Goal: Task Accomplishment & Management: Complete application form

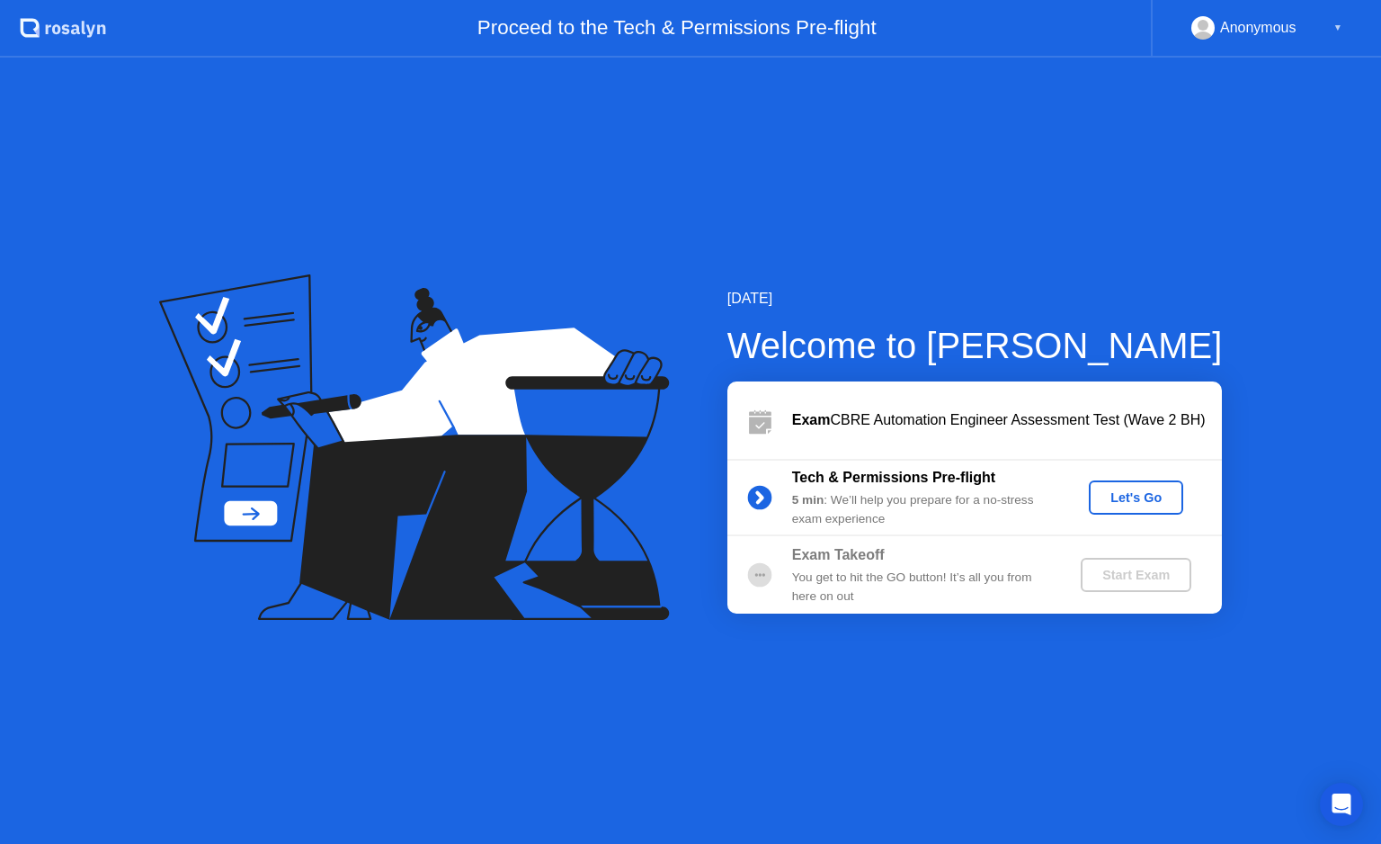
click at [1141, 494] on div "Let's Go" at bounding box center [1136, 497] width 80 height 14
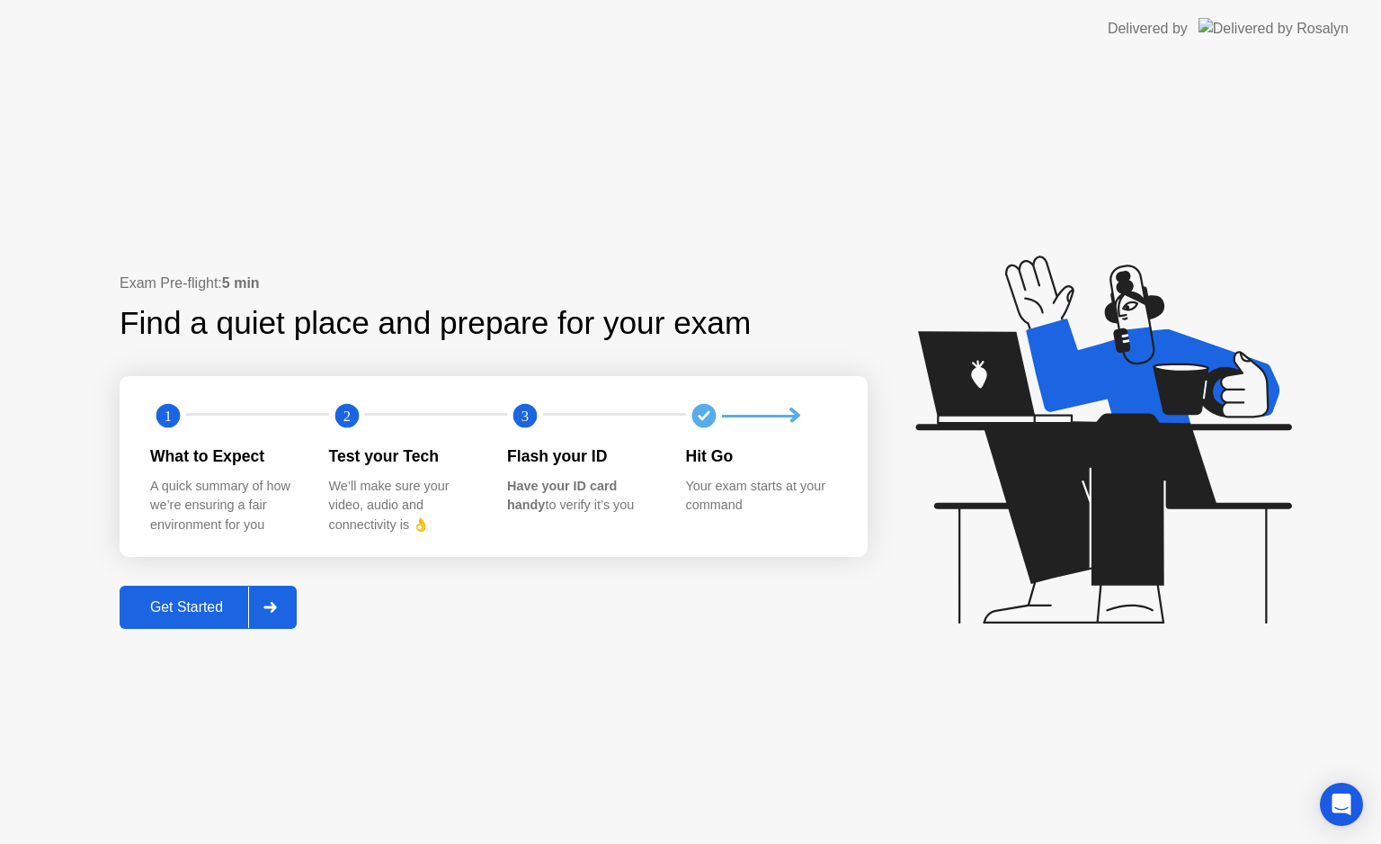
click at [272, 608] on icon at bounding box center [269, 607] width 13 height 11
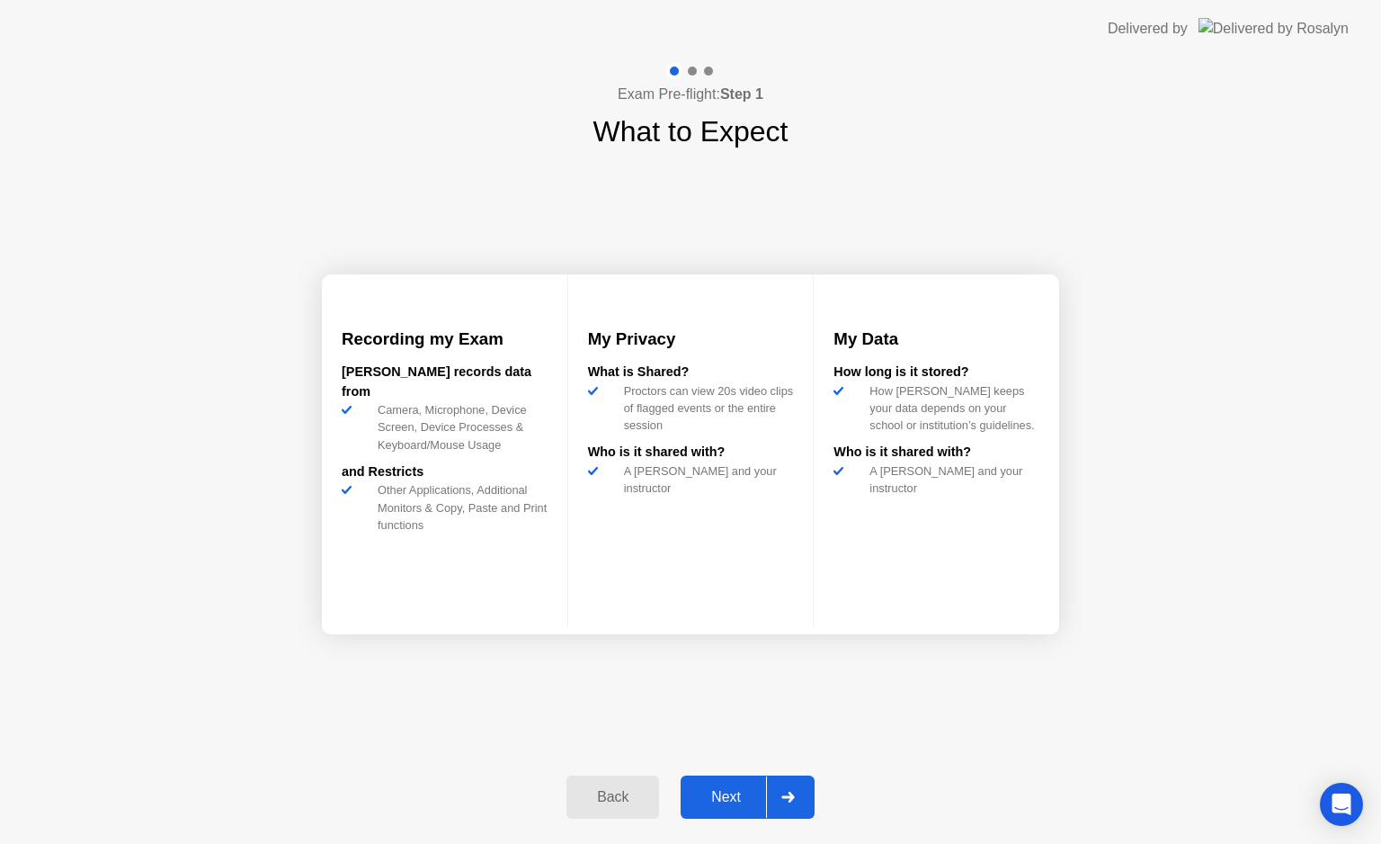
click at [794, 795] on icon at bounding box center [787, 796] width 13 height 11
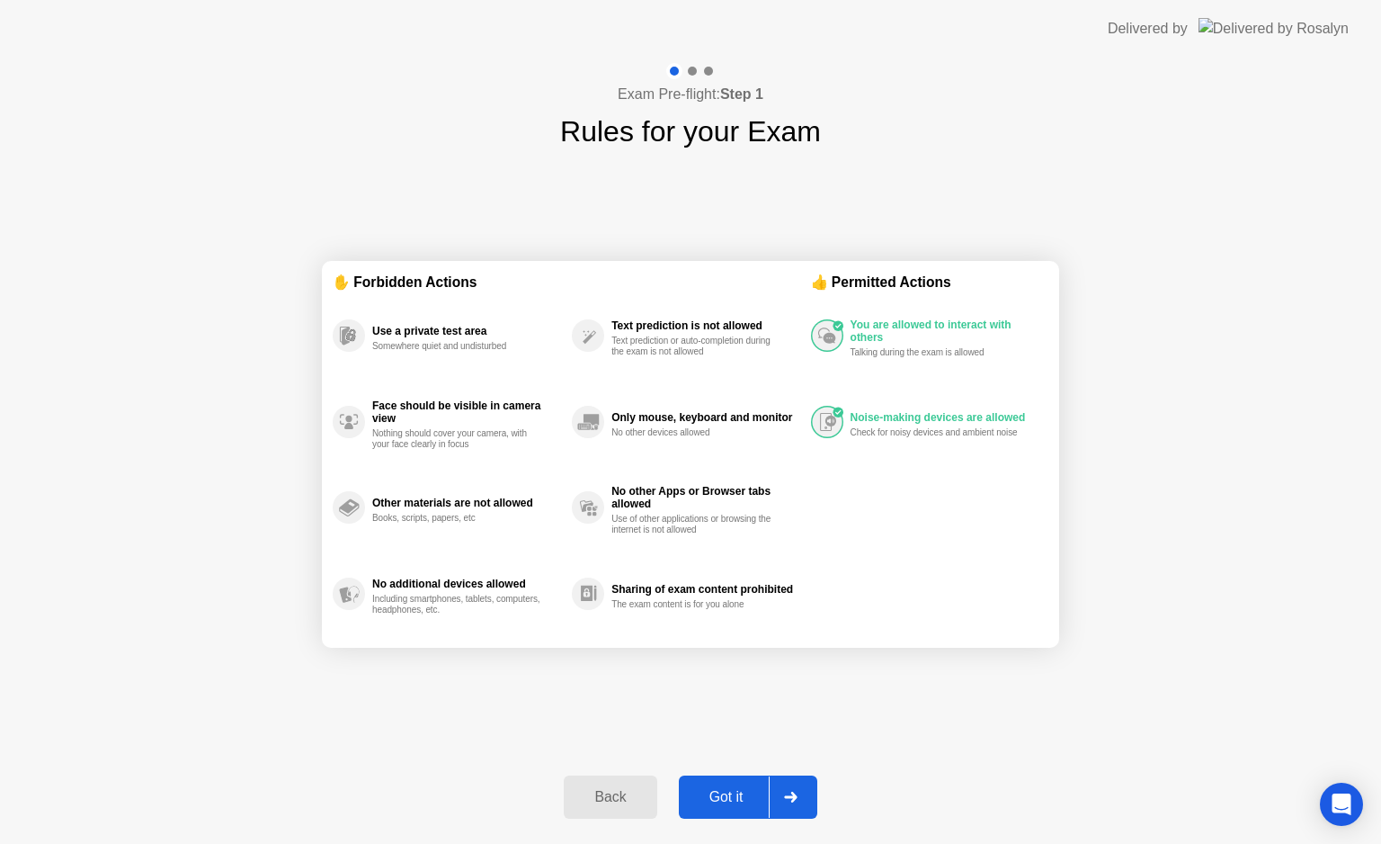
click at [796, 796] on icon at bounding box center [790, 796] width 13 height 11
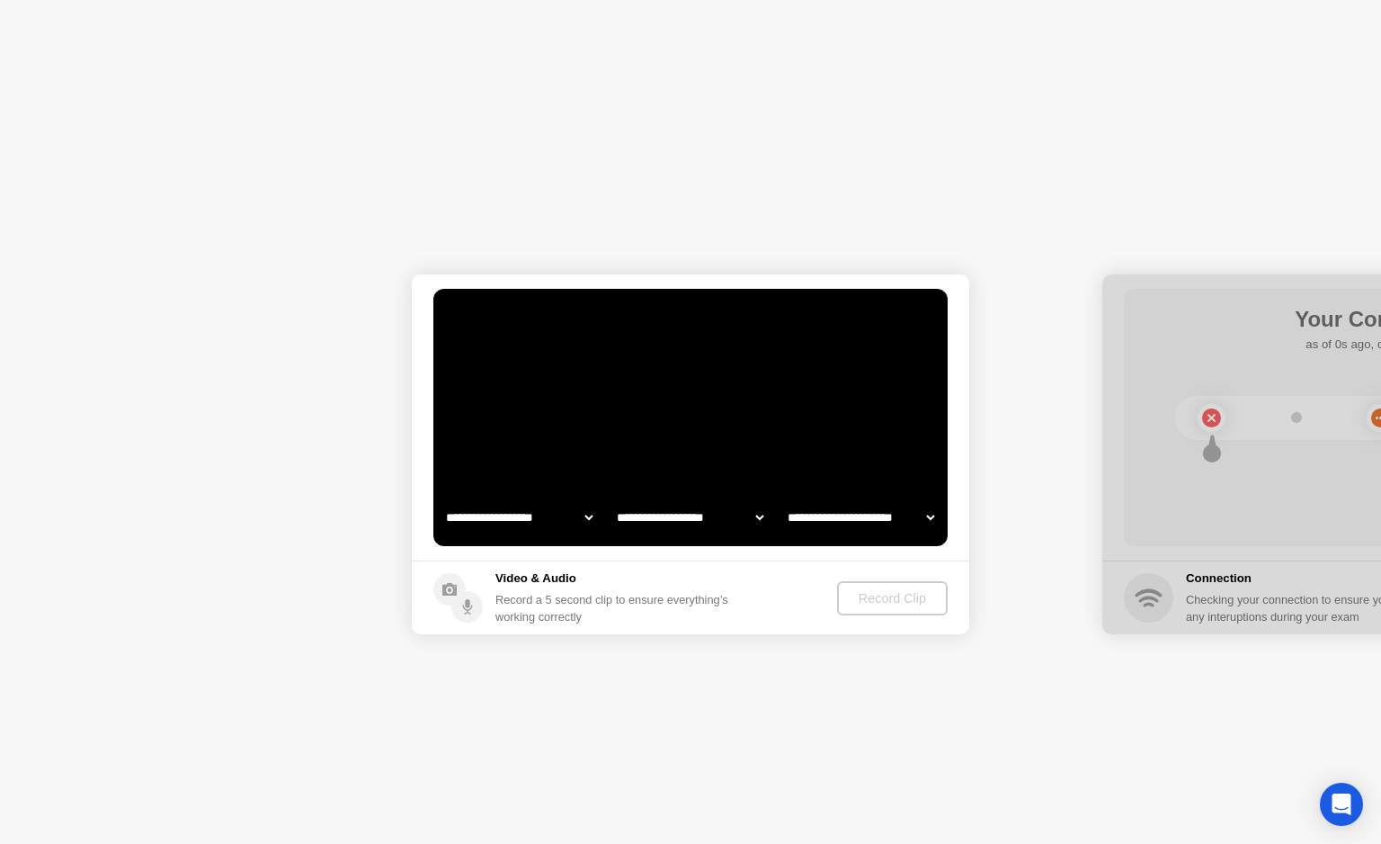
select select "**********"
select select "*******"
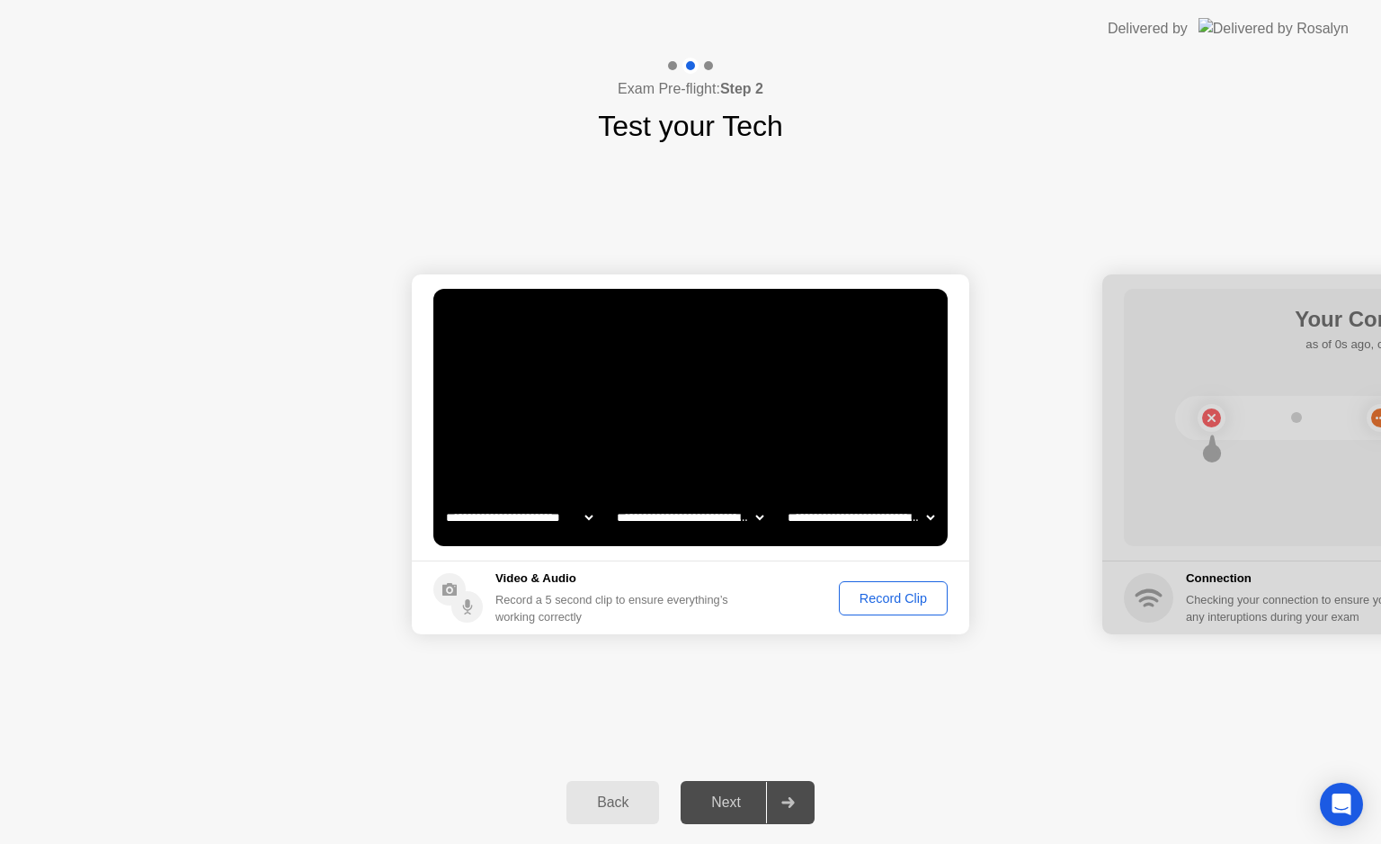
click at [884, 597] on div "Record Clip" at bounding box center [893, 598] width 96 height 14
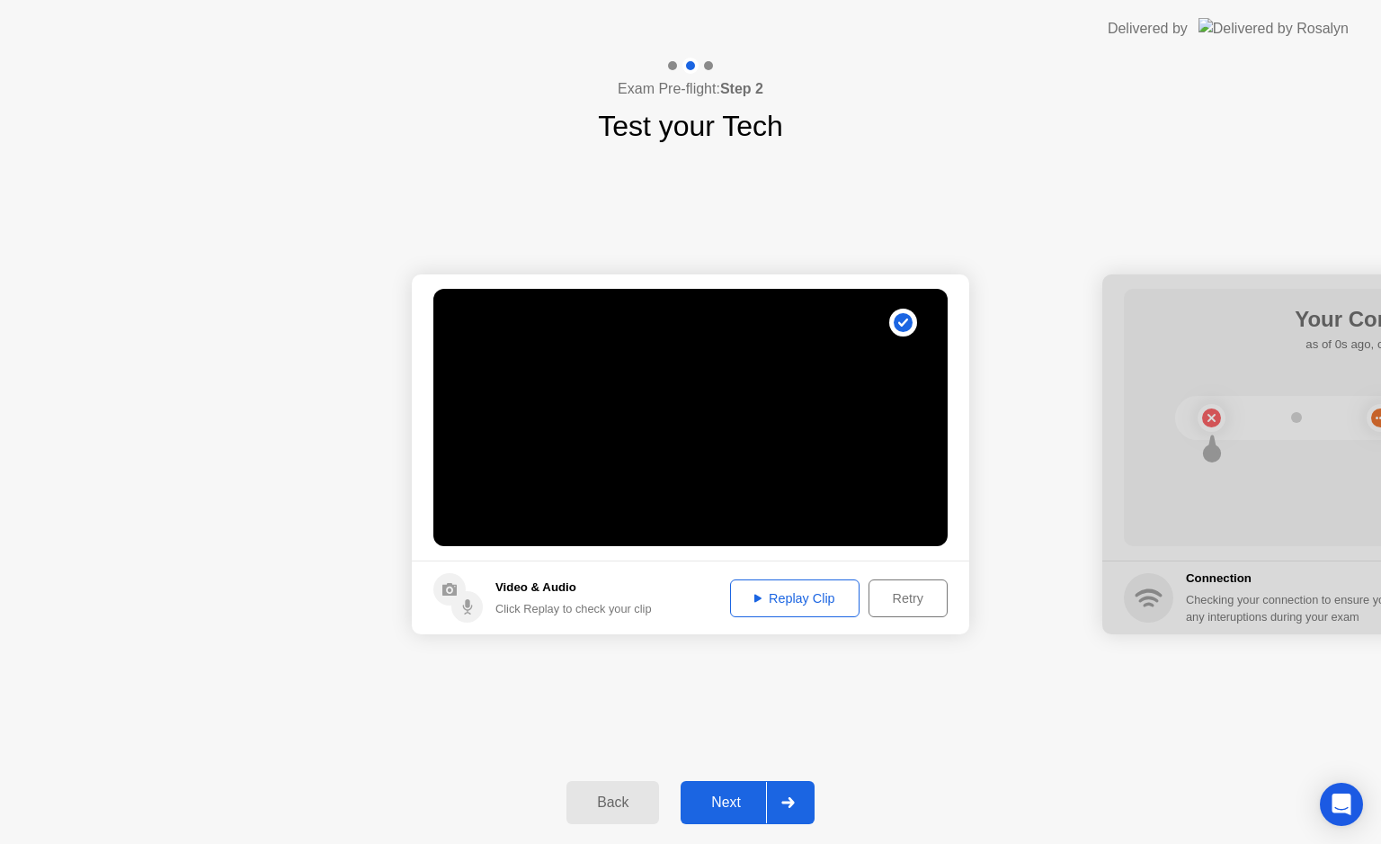
click at [802, 601] on div "Replay Clip" at bounding box center [794, 598] width 117 height 14
click at [795, 805] on icon at bounding box center [787, 802] width 13 height 11
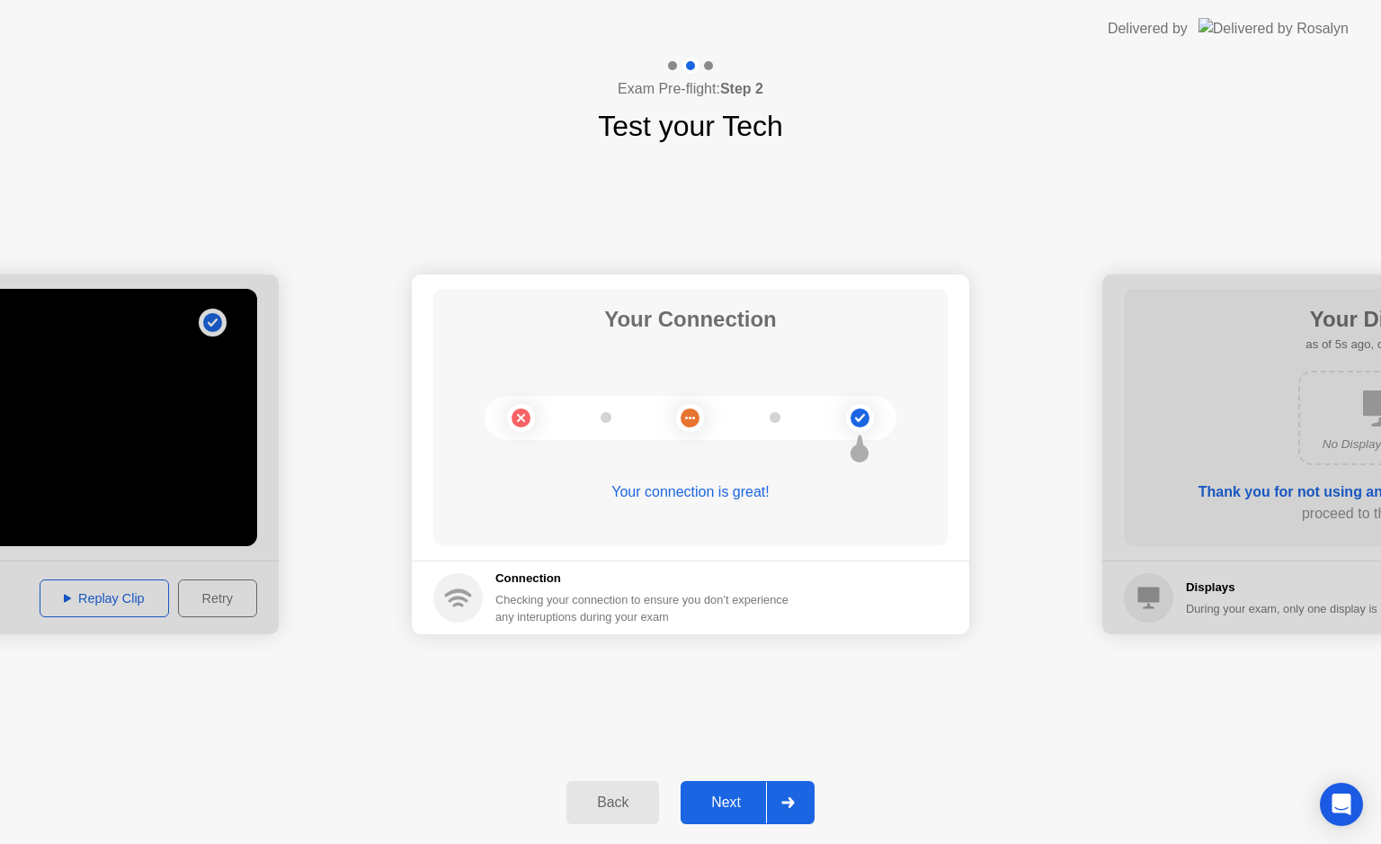
click at [790, 807] on div at bounding box center [787, 801] width 43 height 41
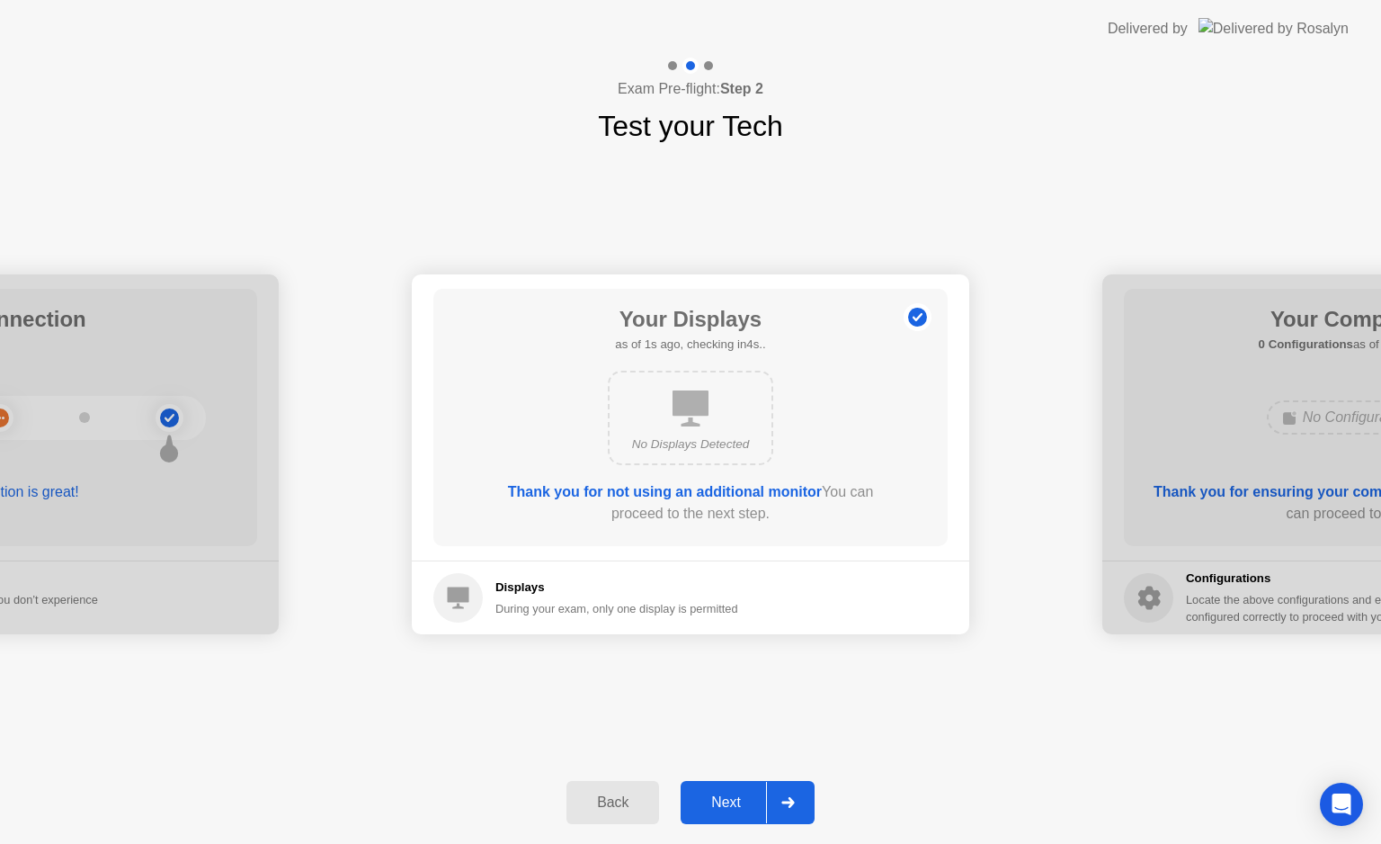
click at [798, 800] on div at bounding box center [787, 801] width 43 height 41
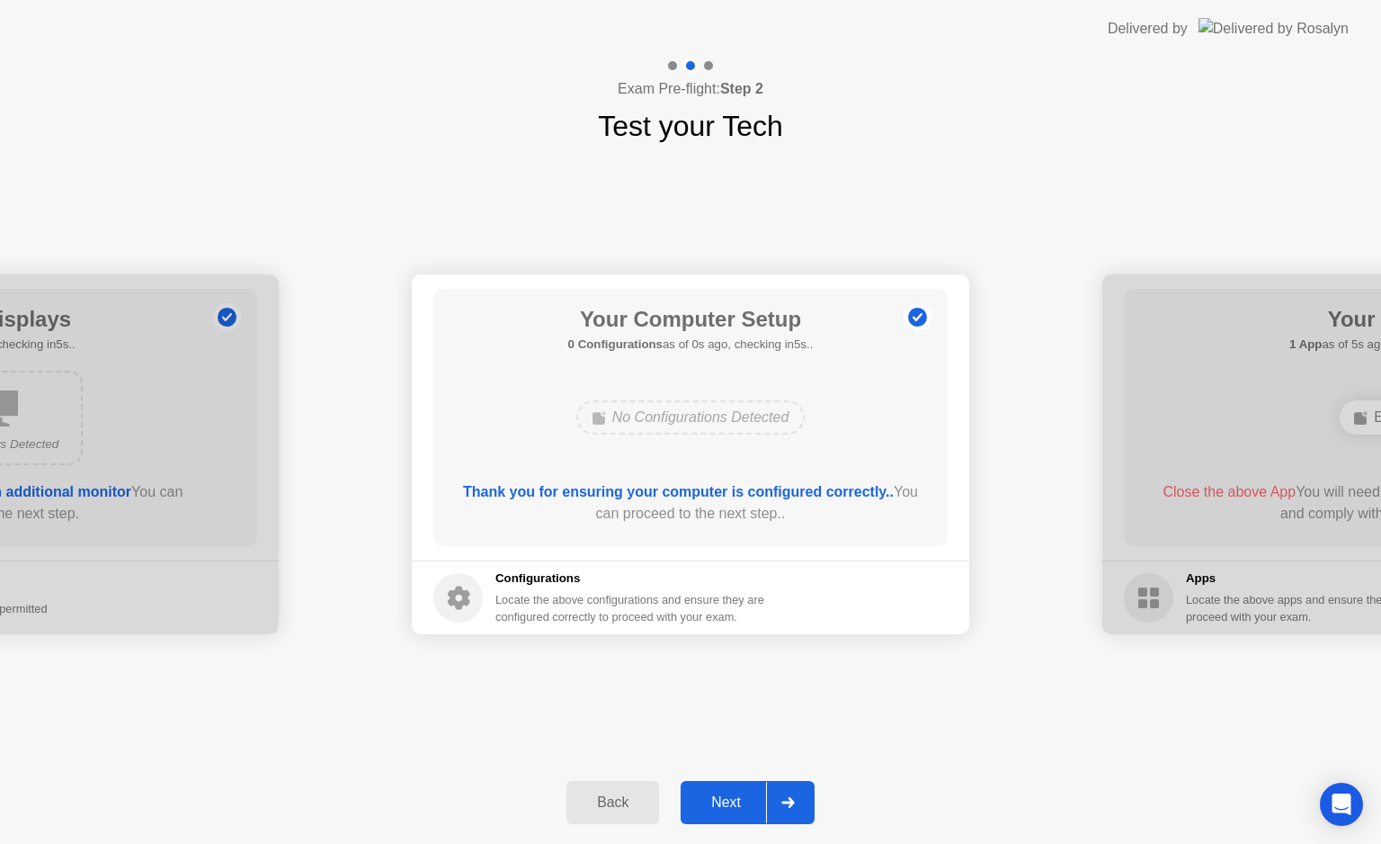
click at [794, 801] on icon at bounding box center [787, 802] width 13 height 11
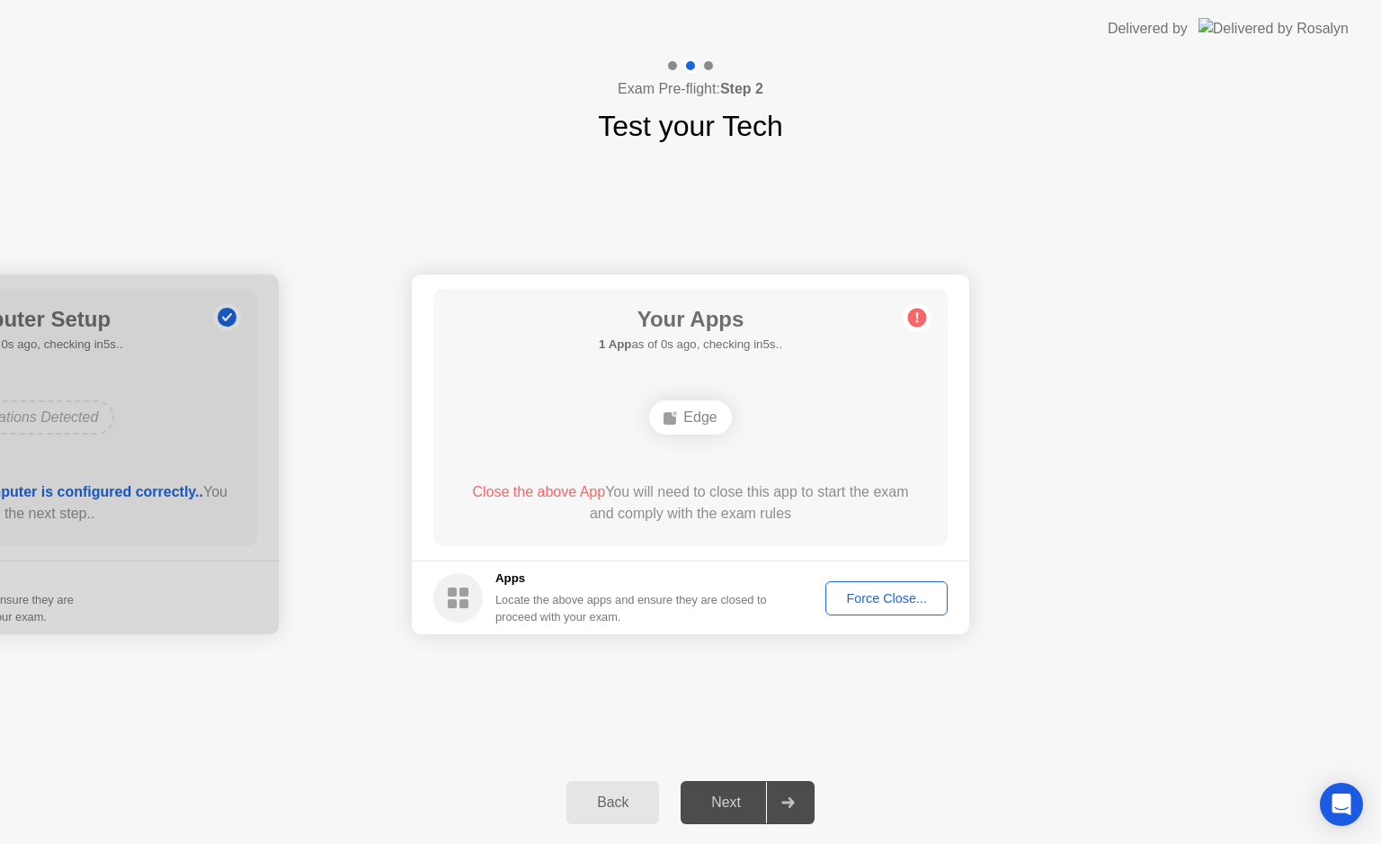
click at [895, 598] on div "Force Close..." at bounding box center [887, 598] width 110 height 14
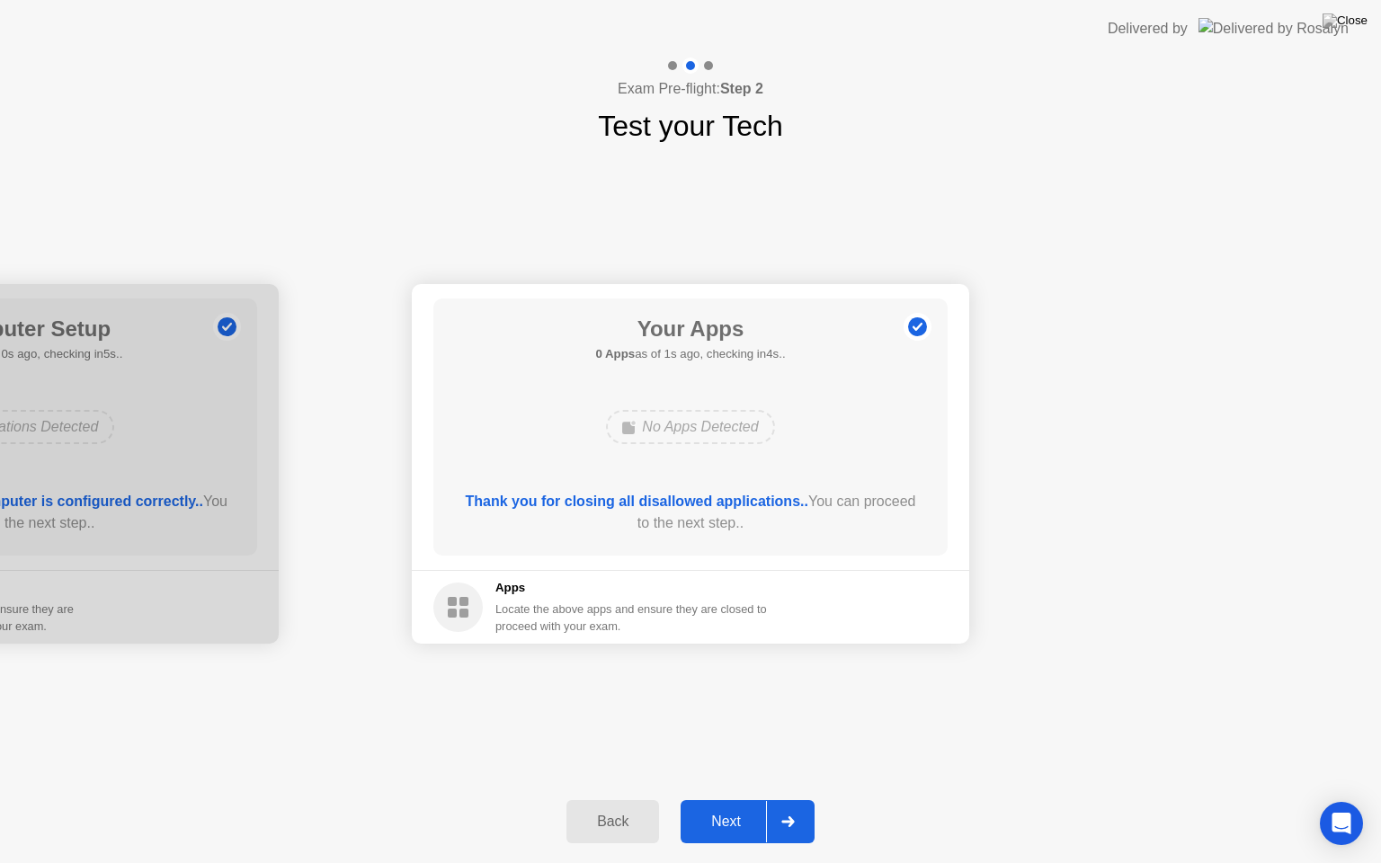
click at [793, 821] on icon at bounding box center [787, 822] width 13 height 11
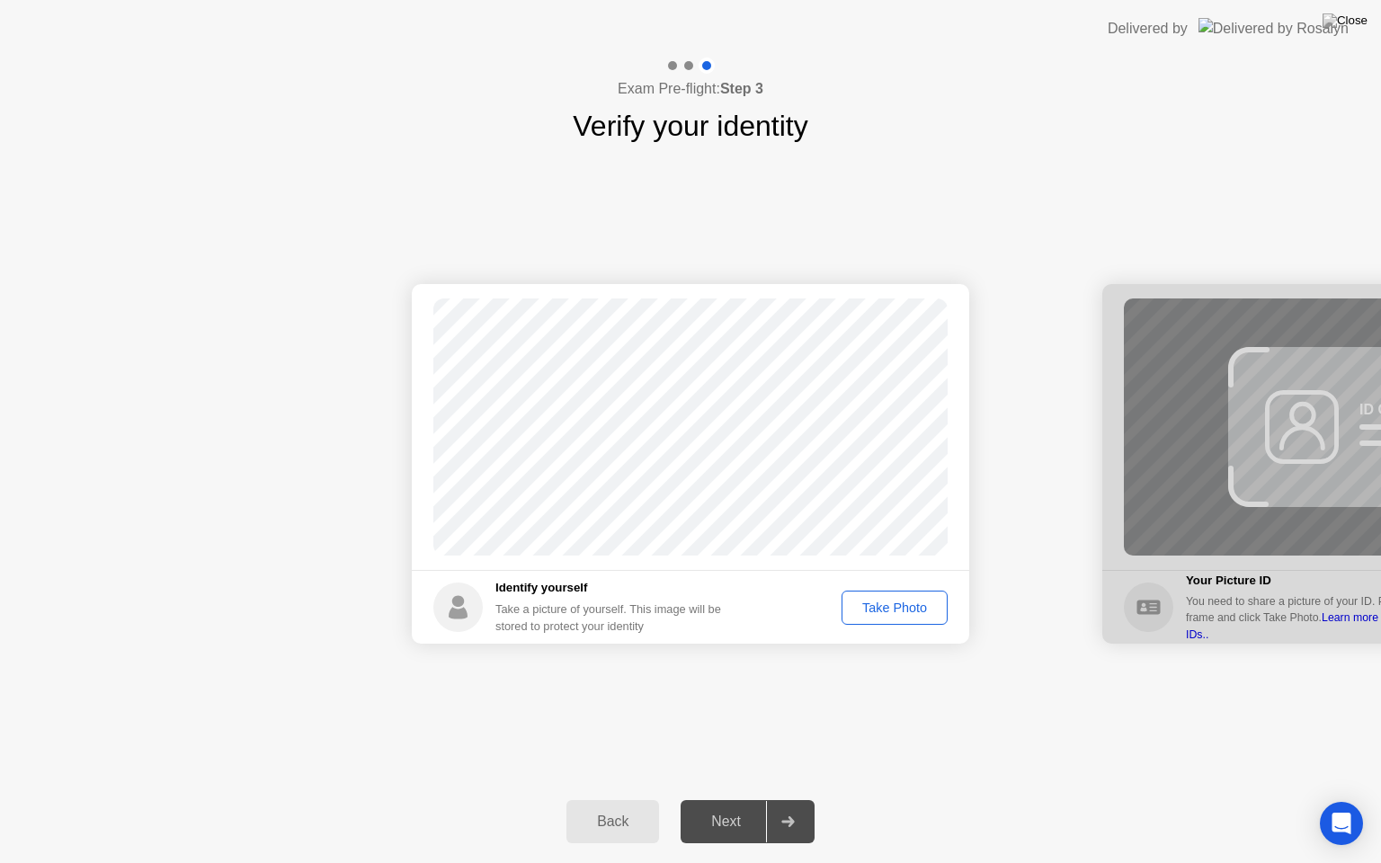
click at [899, 608] on div "Take Photo" at bounding box center [895, 608] width 94 height 14
click at [788, 817] on icon at bounding box center [787, 822] width 13 height 11
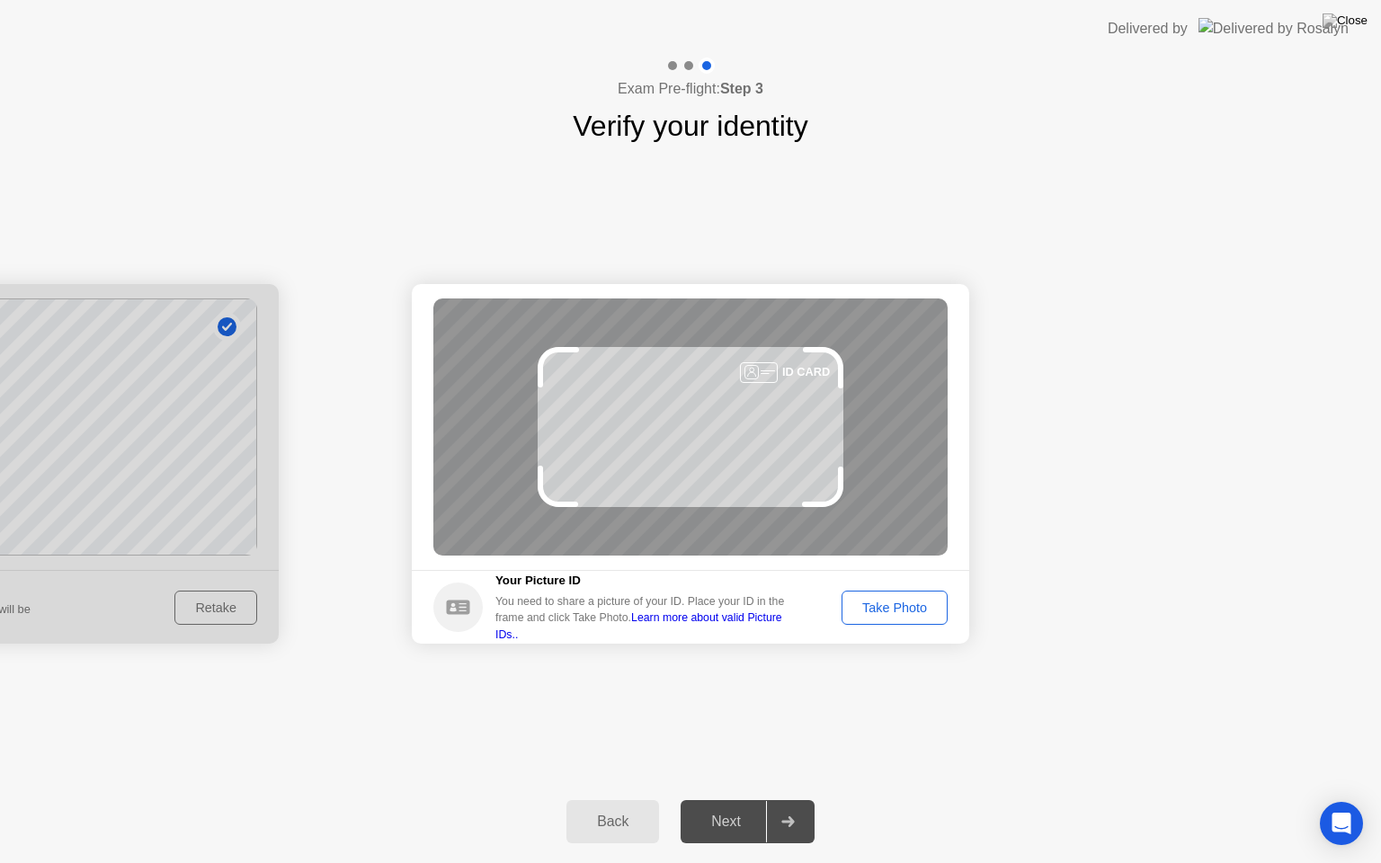
click at [899, 608] on div "Take Photo" at bounding box center [895, 608] width 94 height 14
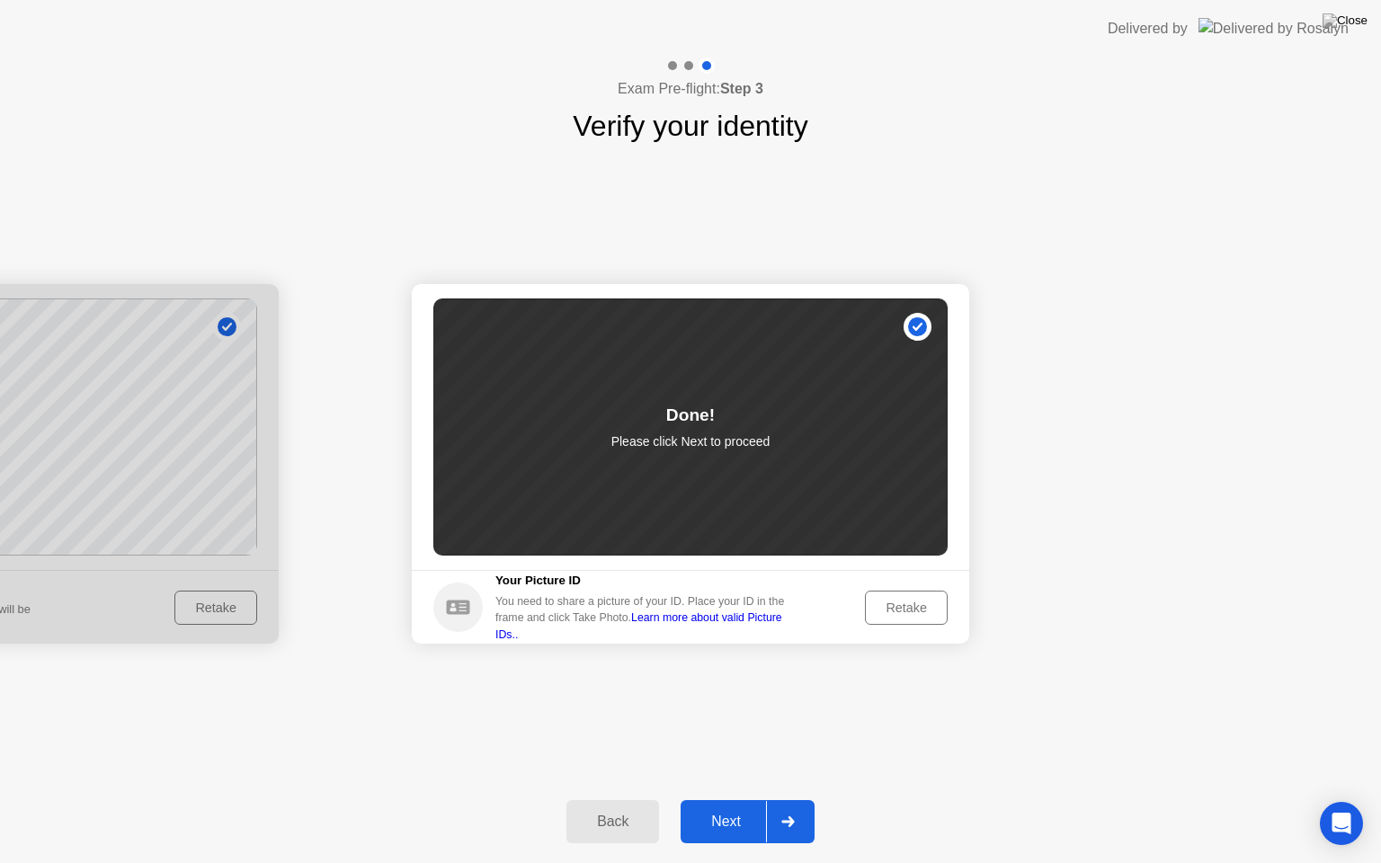
click at [779, 817] on div at bounding box center [787, 821] width 43 height 41
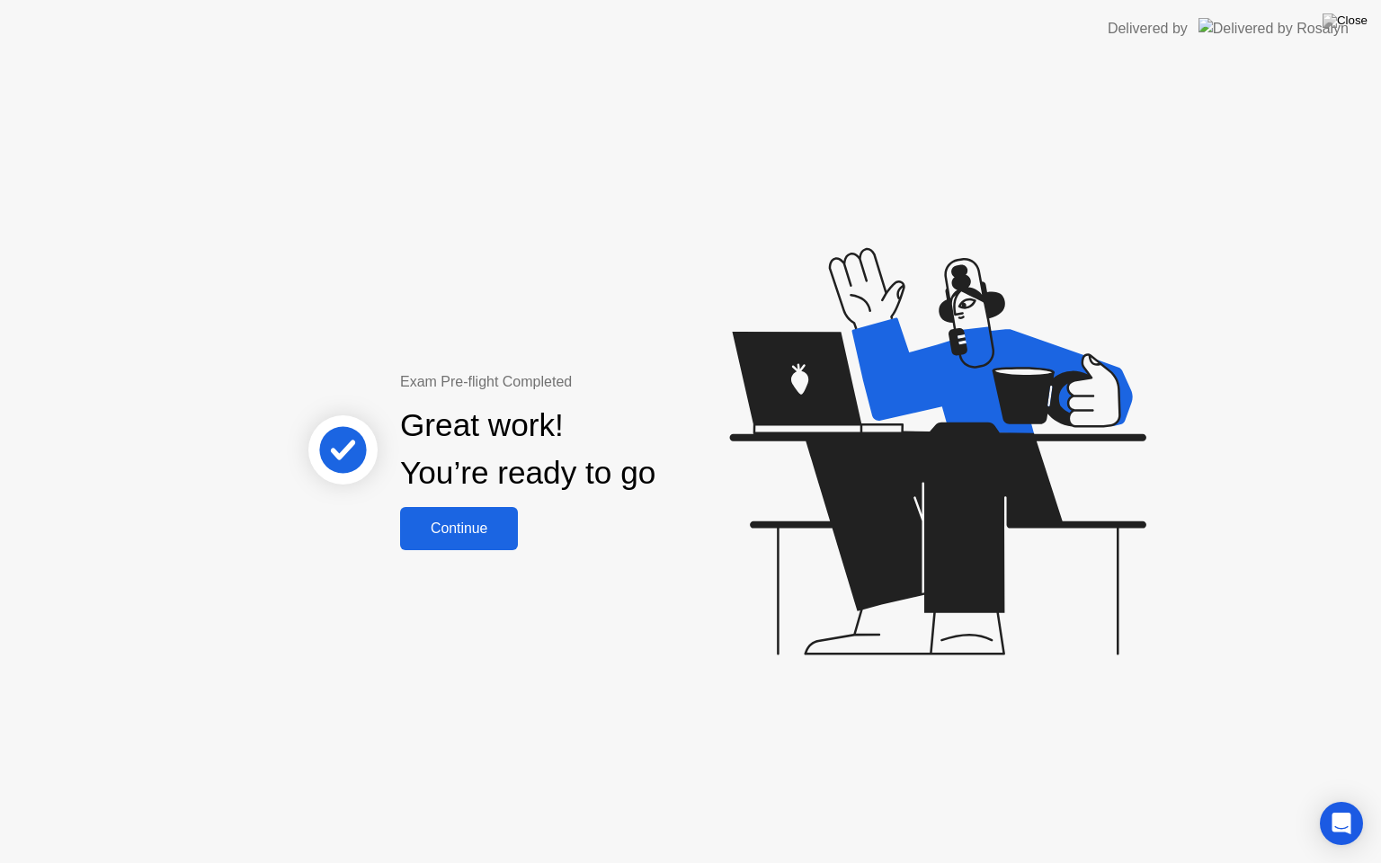
click at [458, 540] on button "Continue" at bounding box center [459, 528] width 118 height 43
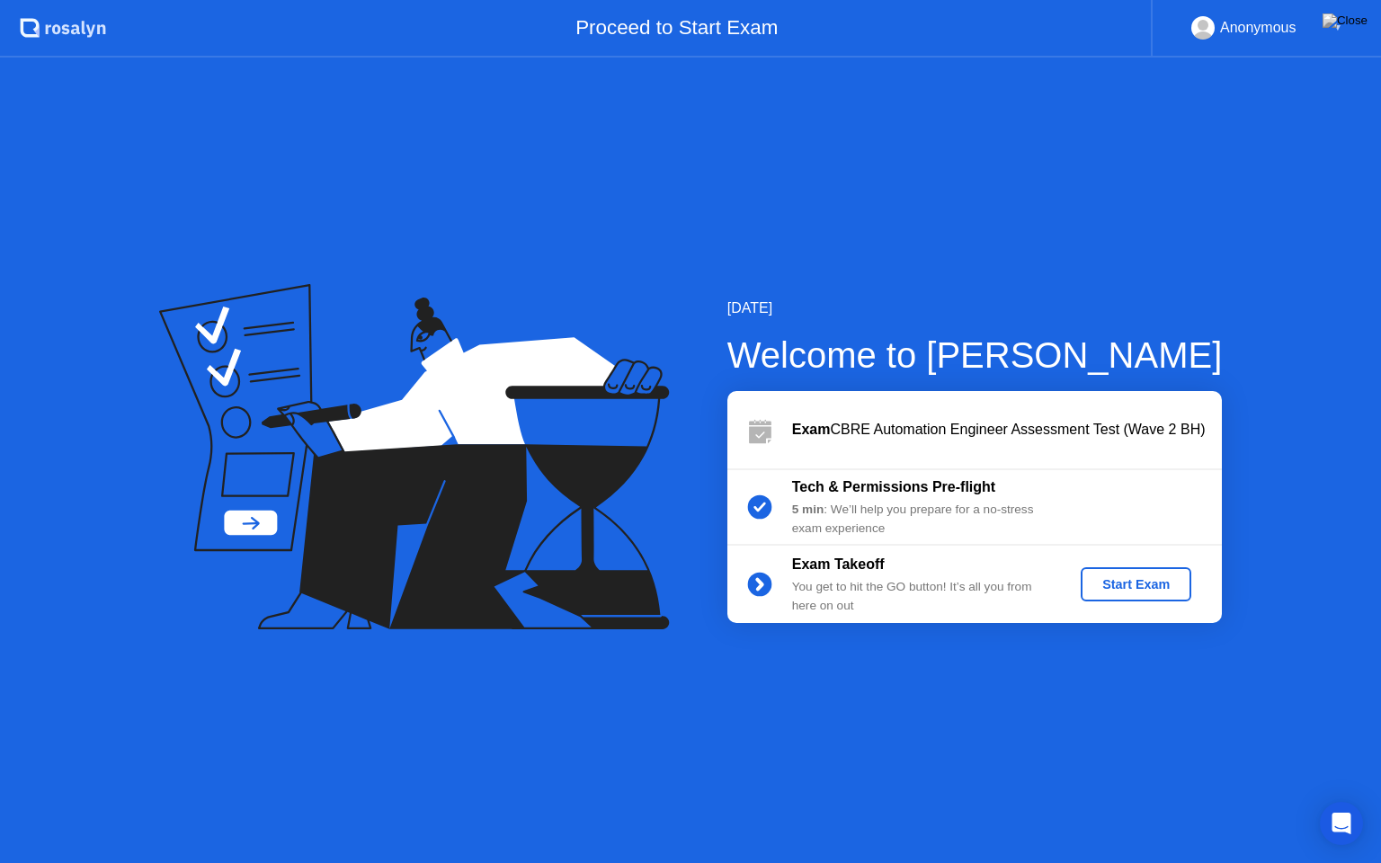
click at [1134, 586] on div "Start Exam" at bounding box center [1136, 584] width 96 height 14
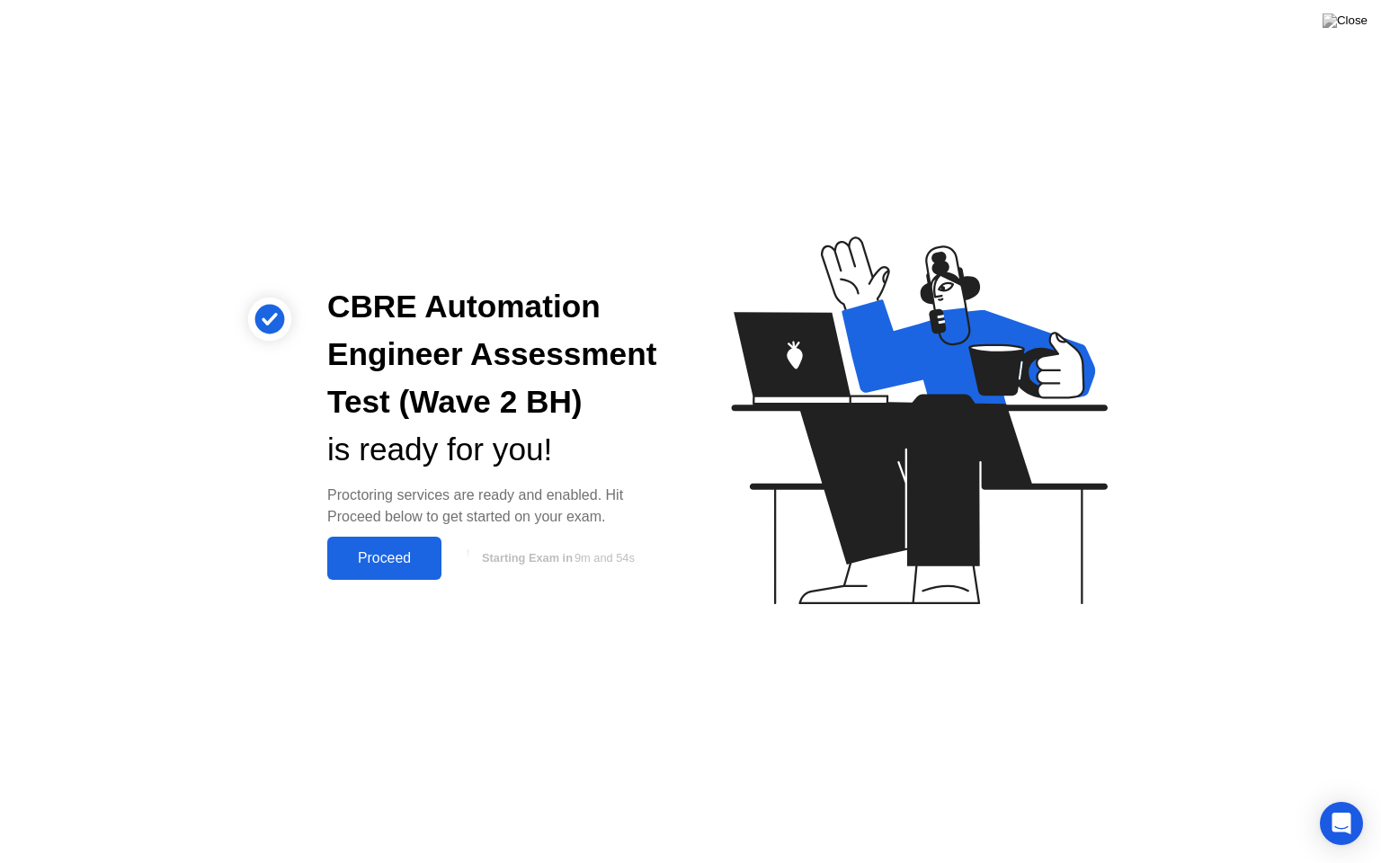
click at [385, 561] on div "Proceed" at bounding box center [384, 558] width 103 height 16
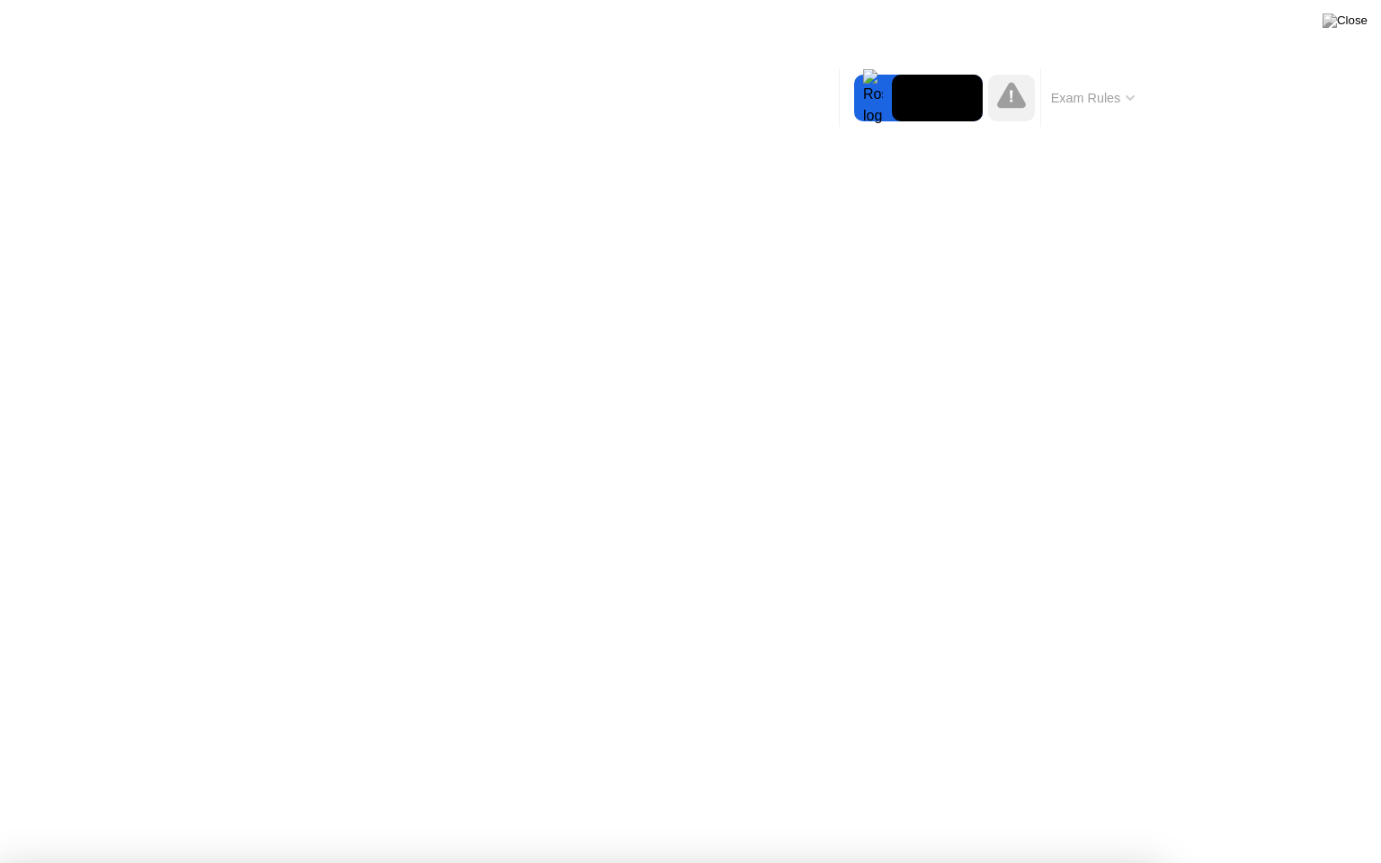
click at [1360, 22] on img at bounding box center [1345, 20] width 45 height 14
